Goal: Task Accomplishment & Management: Manage account settings

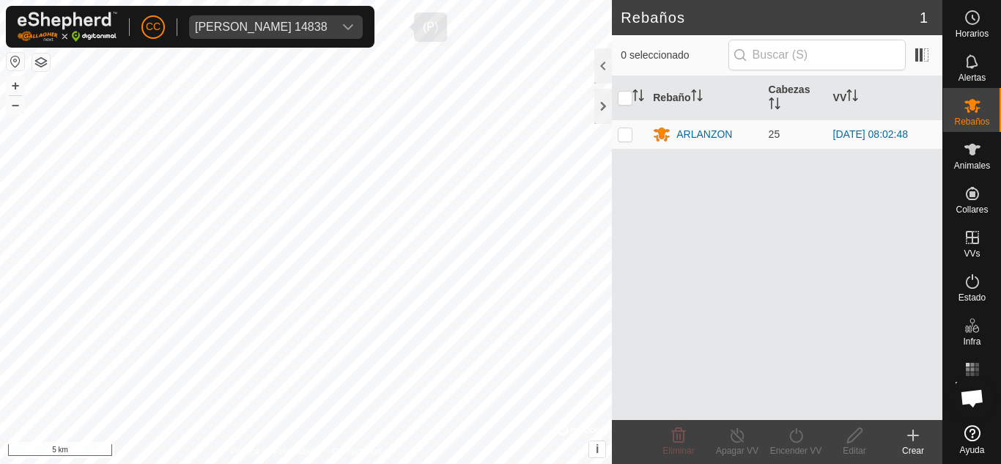
click at [363, 35] on div "dropdown trigger" at bounding box center [348, 26] width 29 height 23
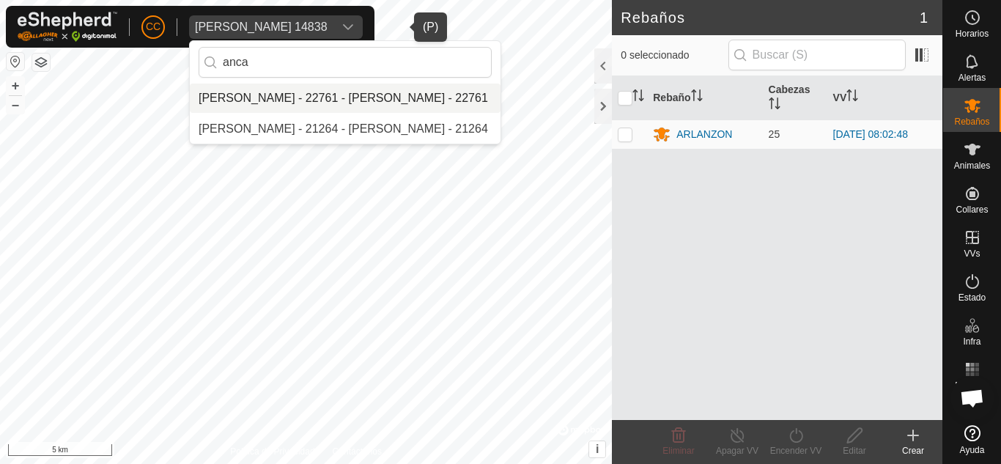
type input "anca"
click at [356, 95] on li "[PERSON_NAME] - 22761 - [PERSON_NAME] - 22761" at bounding box center [345, 98] width 311 height 29
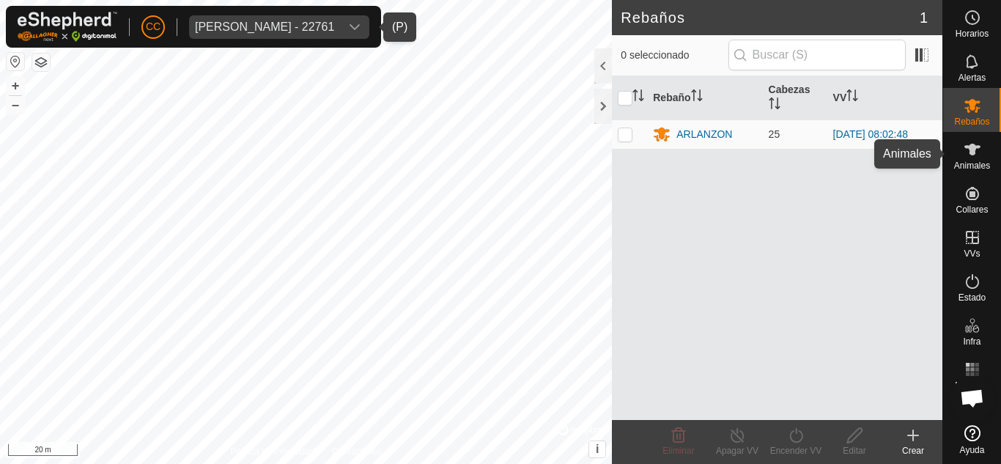
click at [974, 161] on span "Animales" at bounding box center [972, 165] width 36 height 9
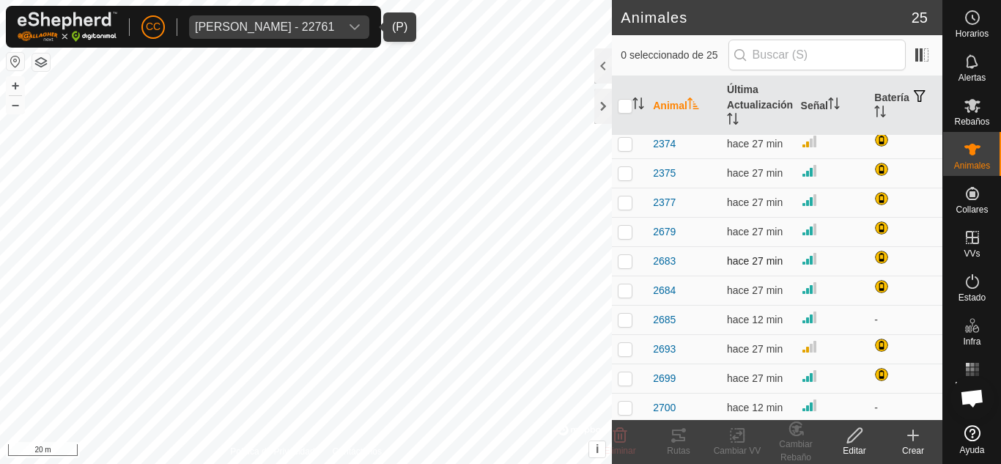
scroll to position [220, 0]
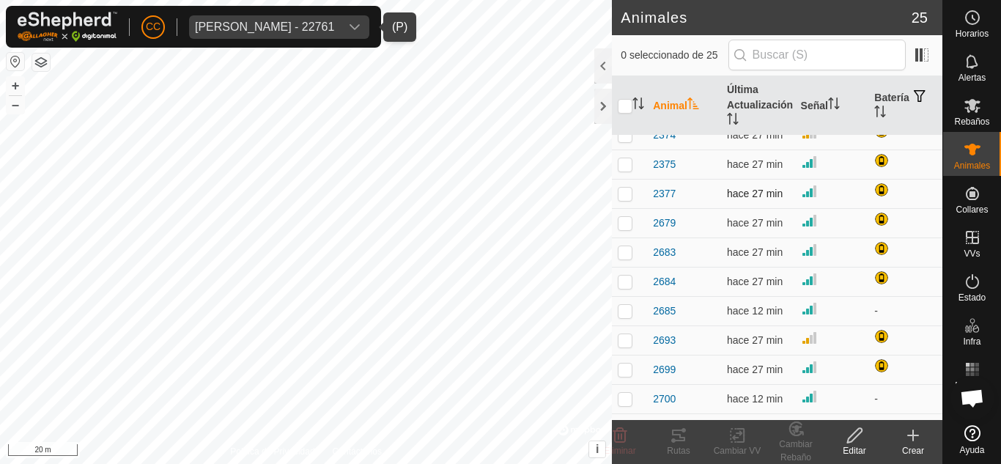
click at [622, 191] on p-checkbox at bounding box center [625, 194] width 15 height 12
checkbox input "true"
click at [642, 251] on td at bounding box center [629, 252] width 35 height 29
checkbox input "true"
drag, startPoint x: 633, startPoint y: 309, endPoint x: 638, endPoint y: 346, distance: 37.0
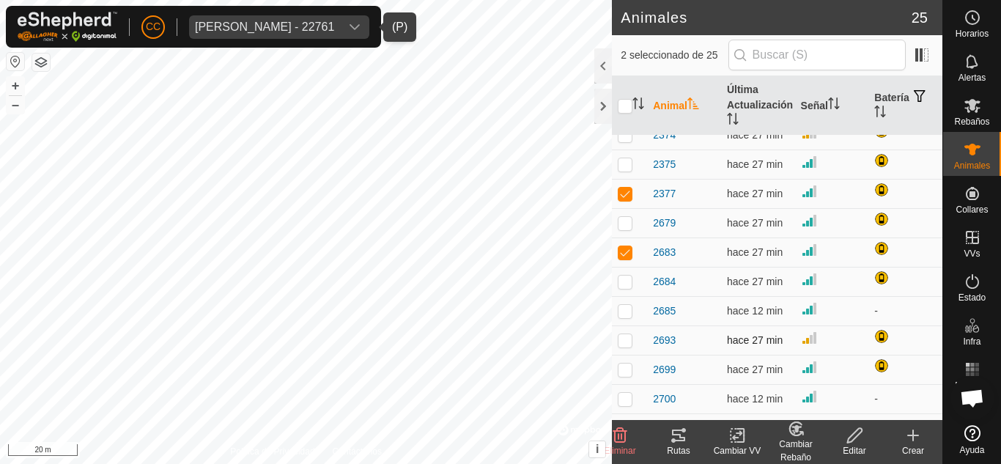
click at [635, 312] on td at bounding box center [629, 310] width 35 height 29
checkbox input "true"
click at [638, 353] on td at bounding box center [629, 339] width 35 height 29
checkbox input "true"
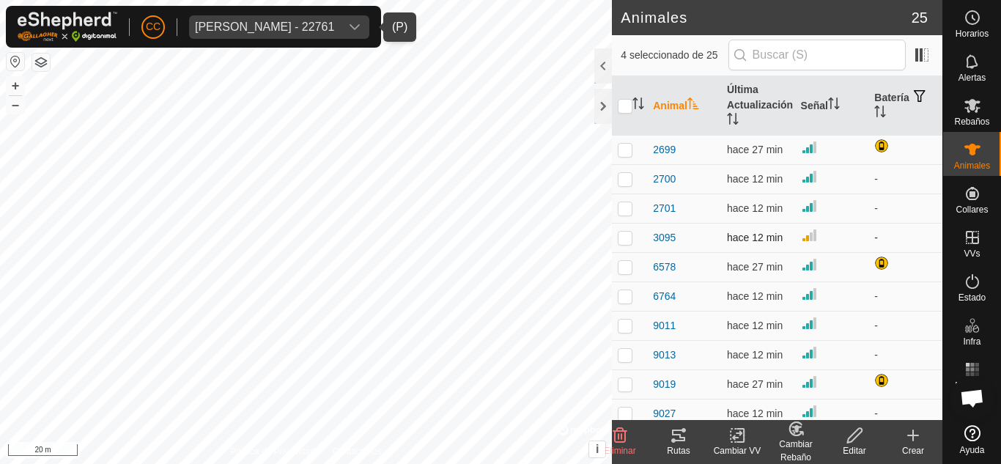
scroll to position [449, 0]
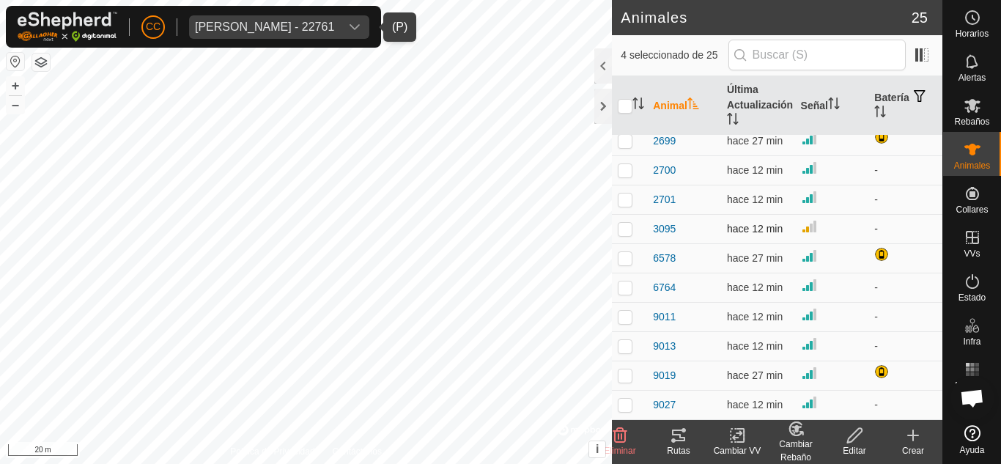
drag, startPoint x: 634, startPoint y: 221, endPoint x: 630, endPoint y: 229, distance: 8.9
click at [633, 221] on td at bounding box center [629, 228] width 35 height 29
checkbox input "true"
click at [630, 301] on td at bounding box center [629, 287] width 35 height 29
checkbox input "true"
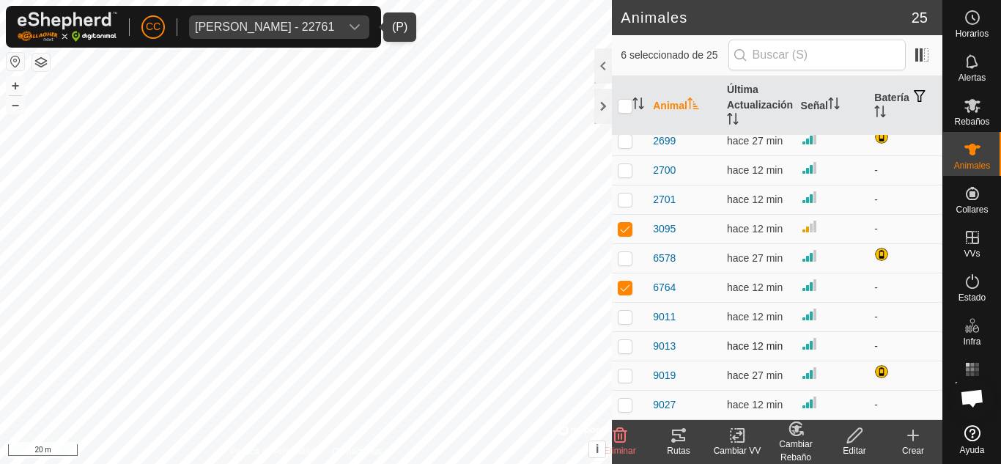
click at [639, 336] on td at bounding box center [629, 345] width 35 height 29
checkbox input "true"
click at [685, 442] on icon at bounding box center [679, 436] width 18 height 18
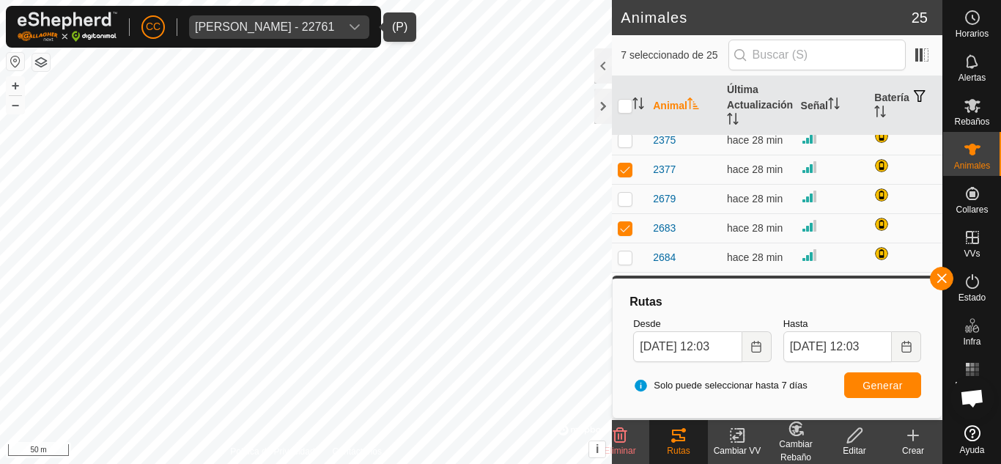
scroll to position [440, 0]
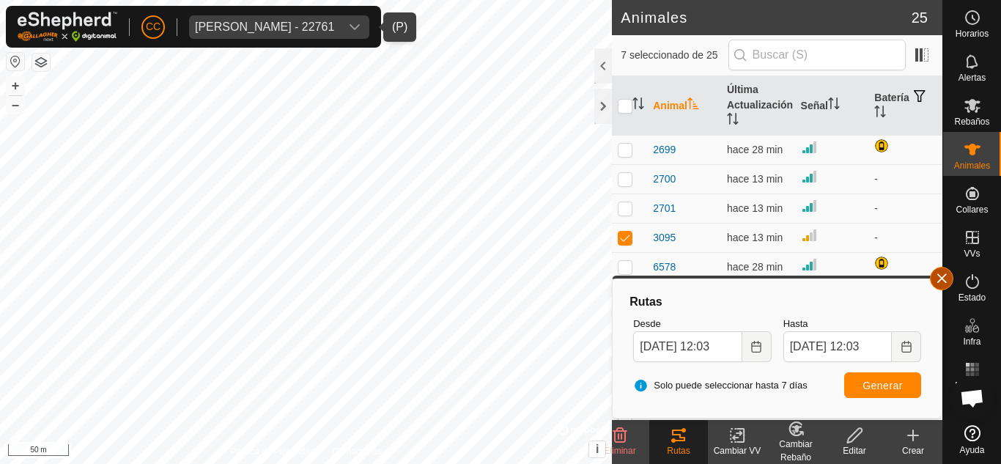
click at [945, 280] on button "button" at bounding box center [941, 278] width 23 height 23
